Goal: Transaction & Acquisition: Download file/media

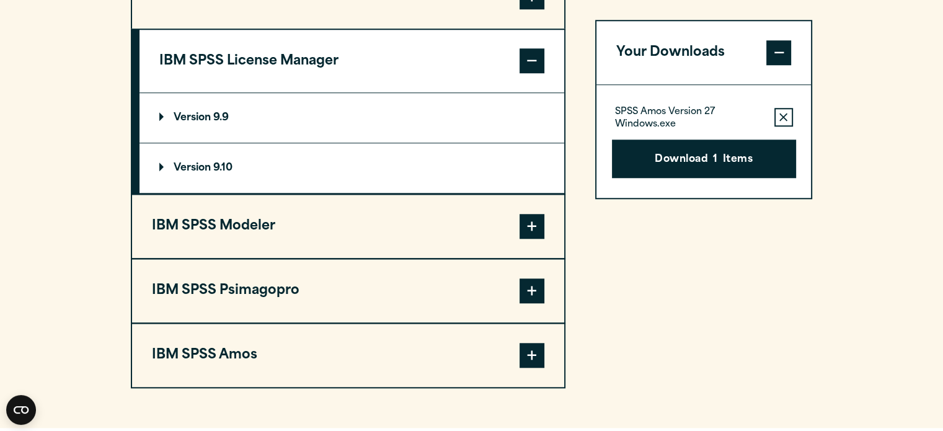
click at [531, 51] on span at bounding box center [532, 60] width 25 height 25
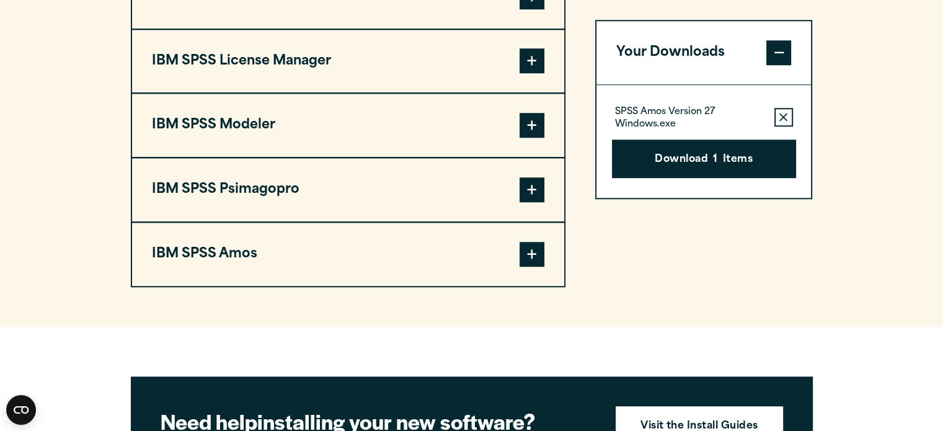
click at [525, 242] on span at bounding box center [532, 254] width 25 height 25
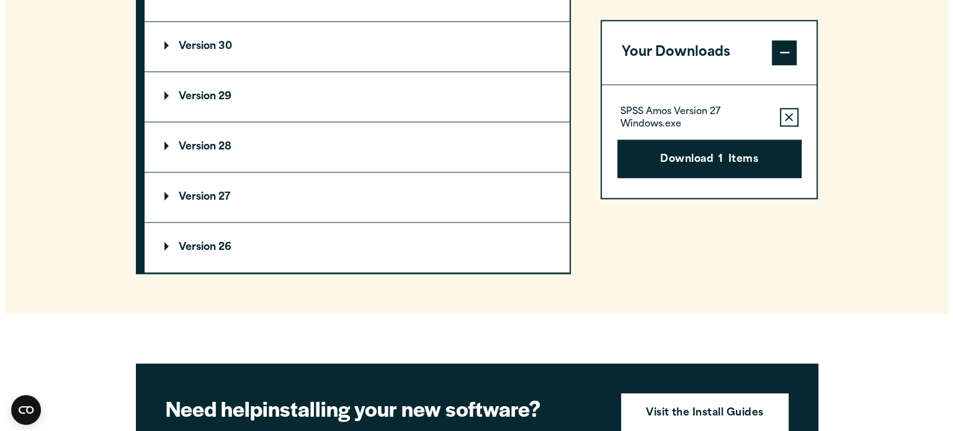
scroll to position [1470, 0]
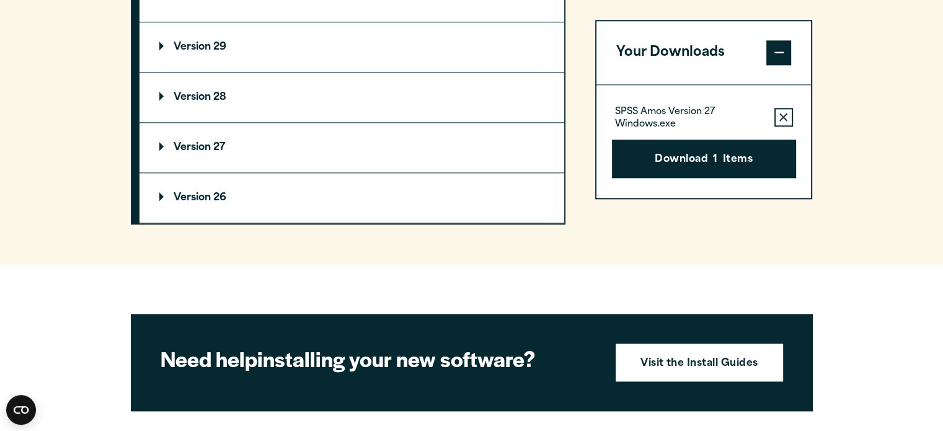
click at [181, 128] on summary "Version 27" at bounding box center [352, 148] width 425 height 50
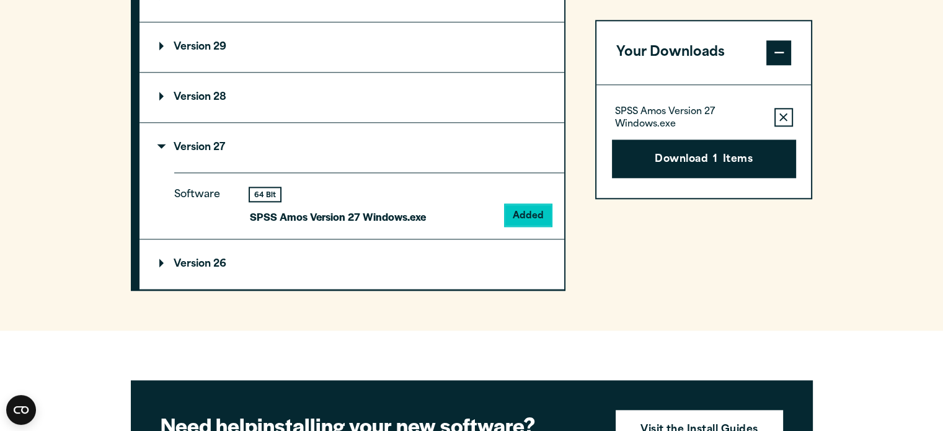
click at [184, 134] on summary "Version 27" at bounding box center [352, 148] width 425 height 50
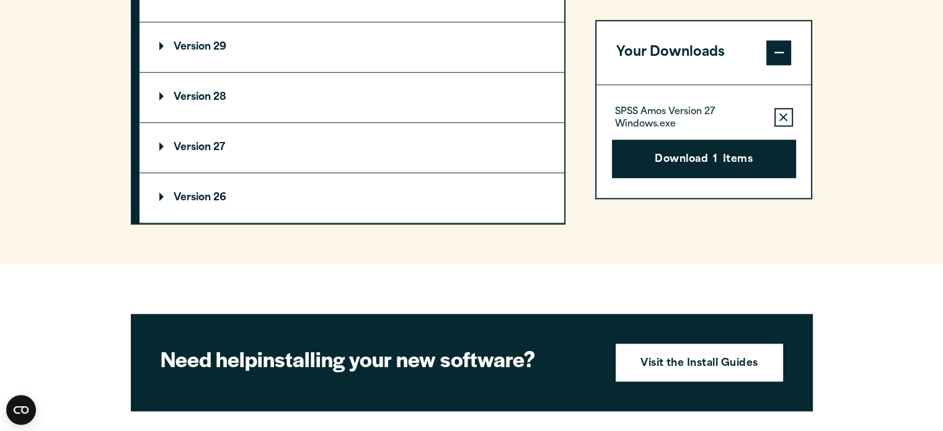
click at [184, 134] on summary "Version 27" at bounding box center [352, 148] width 425 height 50
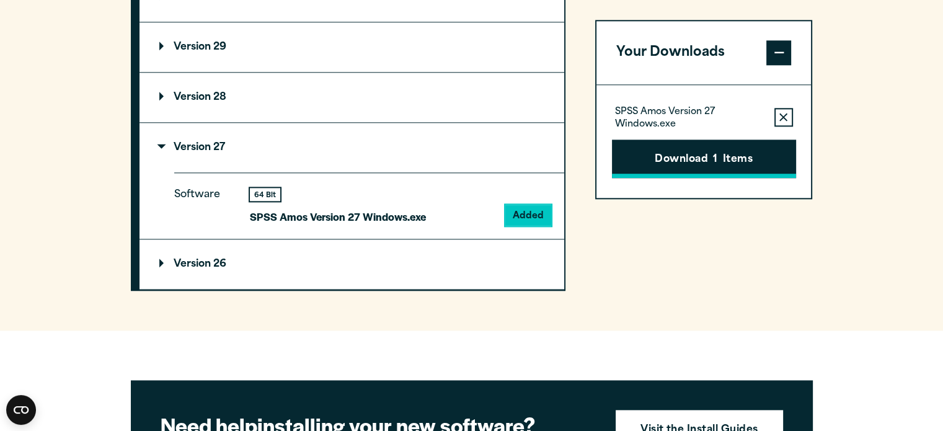
click at [737, 163] on button "Download 1 Items" at bounding box center [704, 159] width 184 height 38
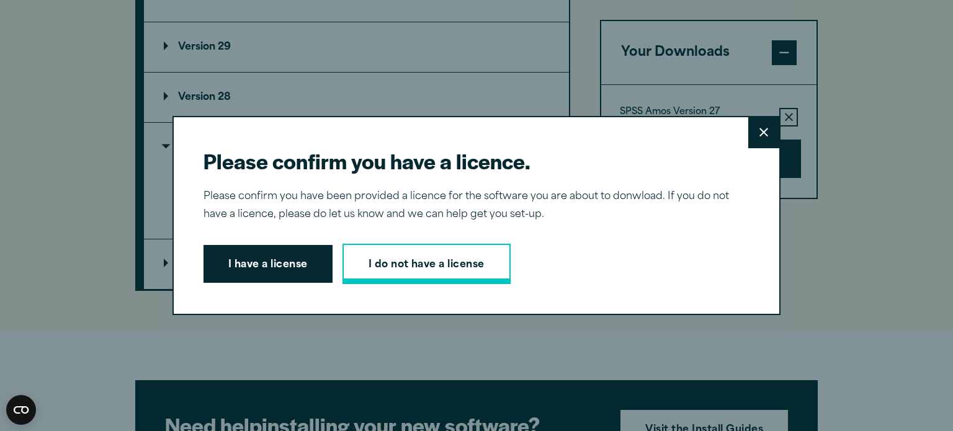
click at [399, 262] on link "I do not have a license" at bounding box center [426, 264] width 168 height 41
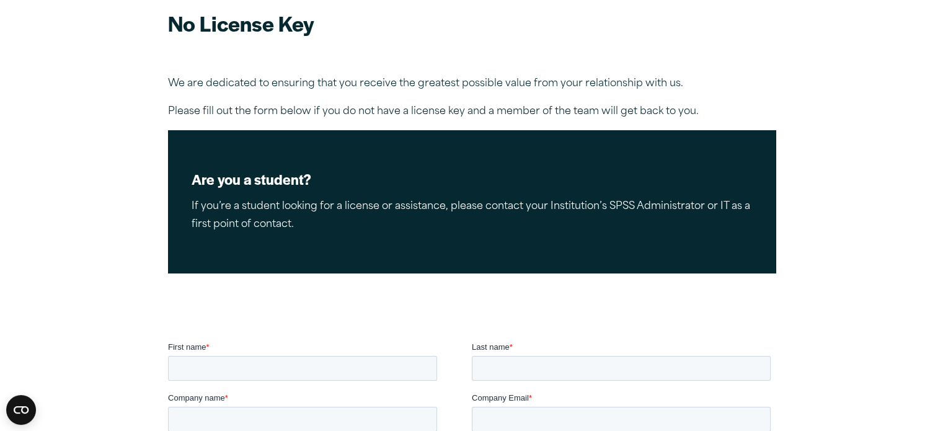
scroll to position [251, 0]
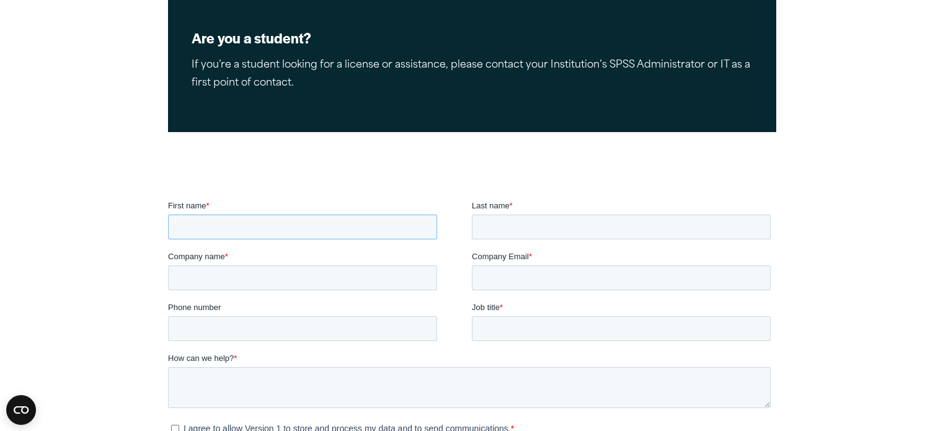
click at [308, 226] on input "First name *" at bounding box center [301, 227] width 269 height 25
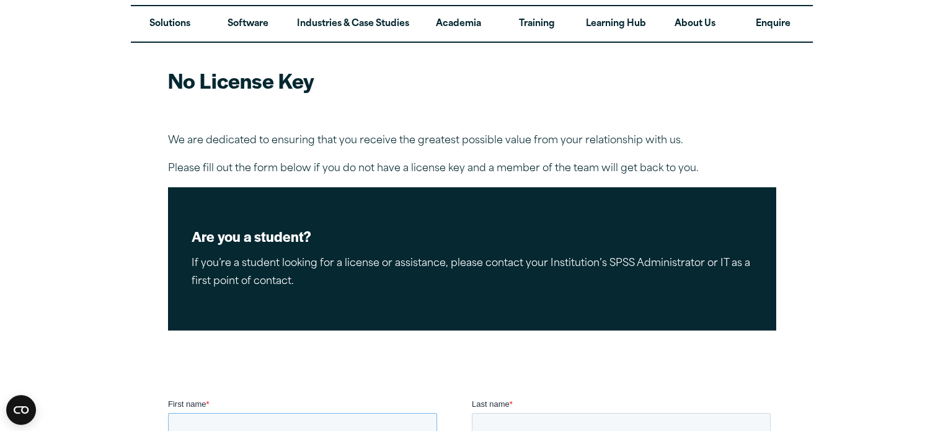
scroll to position [43, 0]
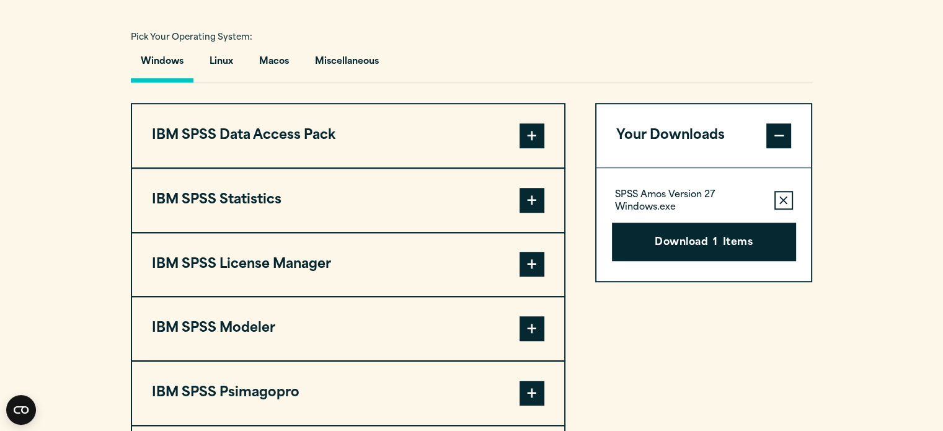
scroll to position [910, 0]
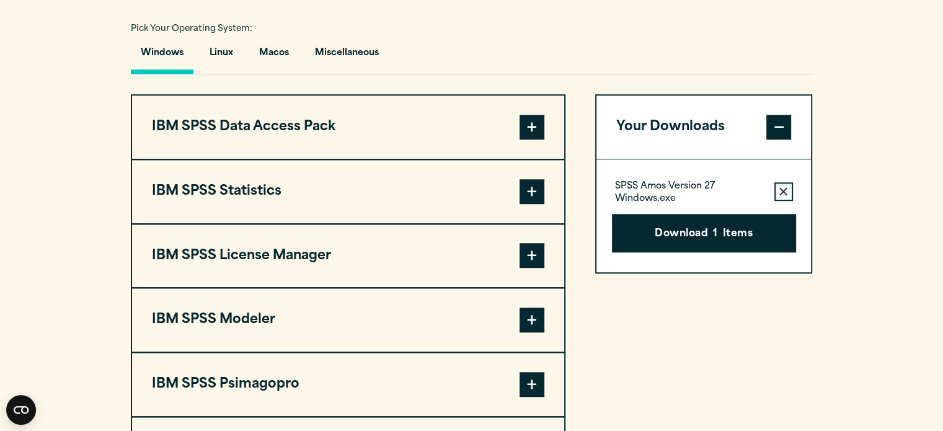
click at [528, 246] on span at bounding box center [532, 255] width 25 height 25
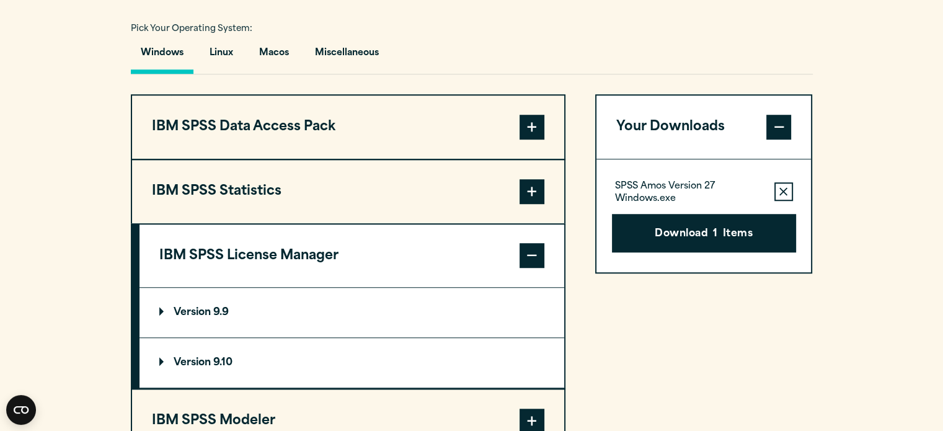
click at [221, 308] on p "Version 9.9" at bounding box center [193, 313] width 69 height 10
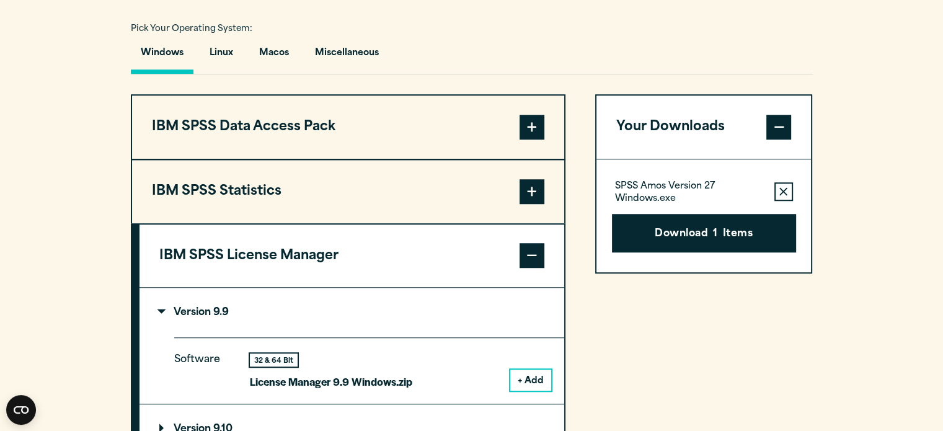
click at [531, 381] on button "+ Add" at bounding box center [530, 380] width 41 height 21
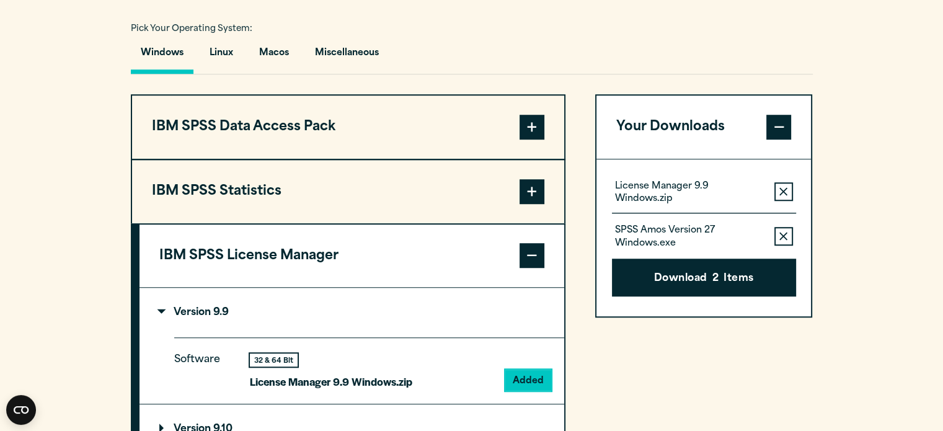
click at [785, 235] on icon "button" at bounding box center [784, 236] width 8 height 8
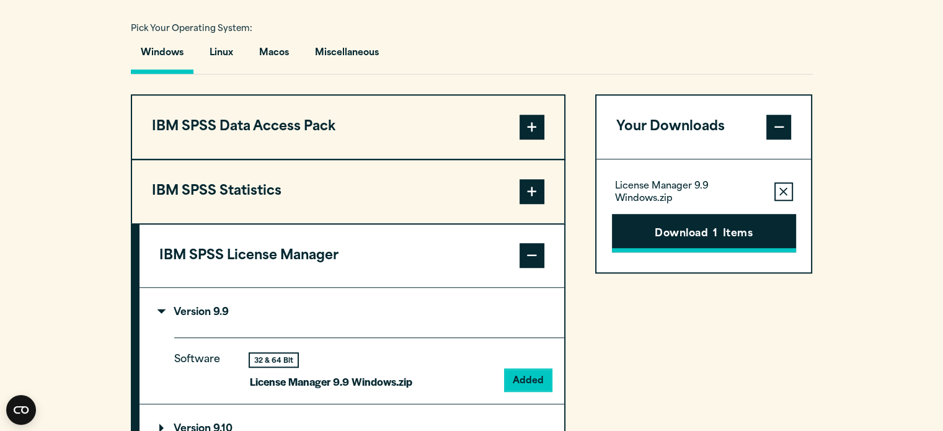
click at [734, 231] on button "Download 1 Items" at bounding box center [704, 233] width 184 height 38
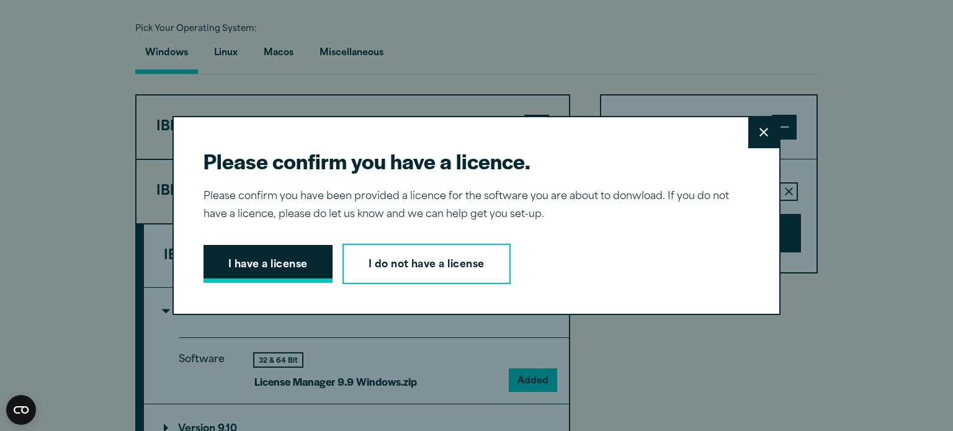
click at [290, 265] on button "I have a license" at bounding box center [267, 264] width 129 height 38
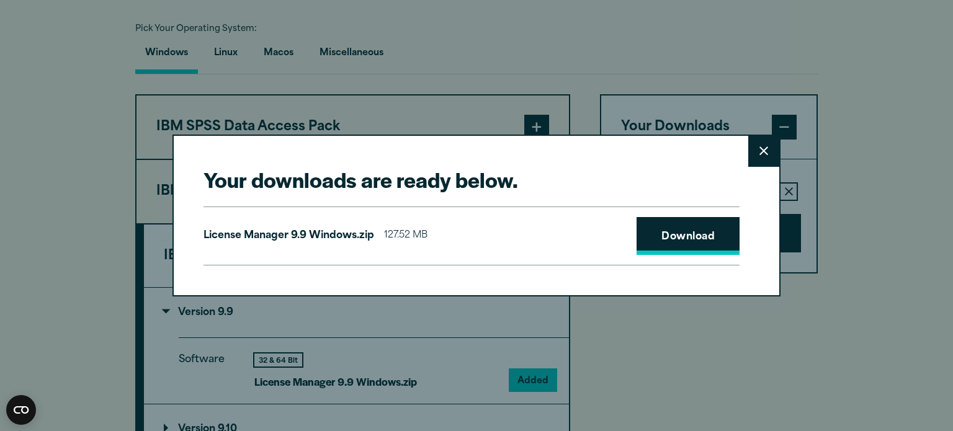
click at [650, 244] on link "Download" at bounding box center [687, 236] width 103 height 38
click at [769, 146] on button "Close" at bounding box center [763, 151] width 31 height 31
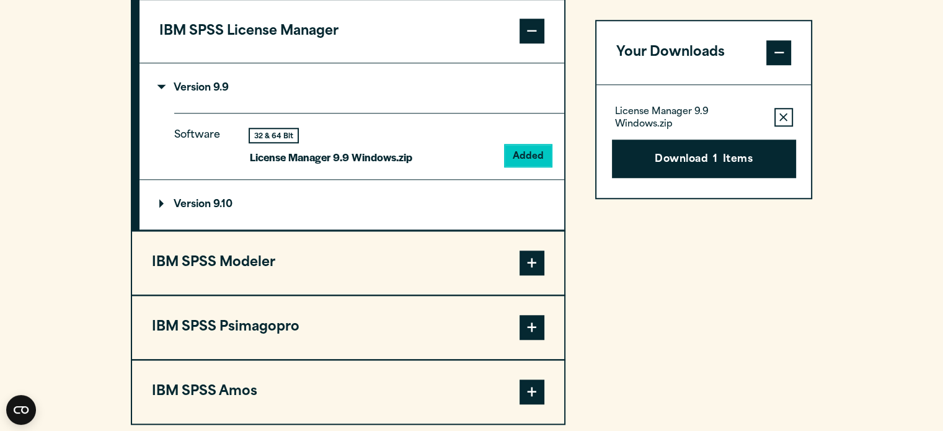
scroll to position [1169, 0]
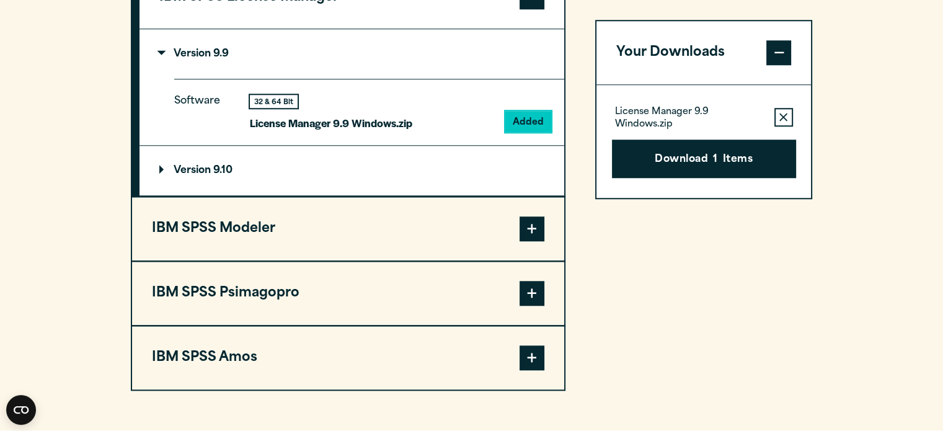
click at [287, 285] on button "IBM SPSS Psimagopro" at bounding box center [348, 293] width 432 height 63
